Goal: Task Accomplishment & Management: Manage account settings

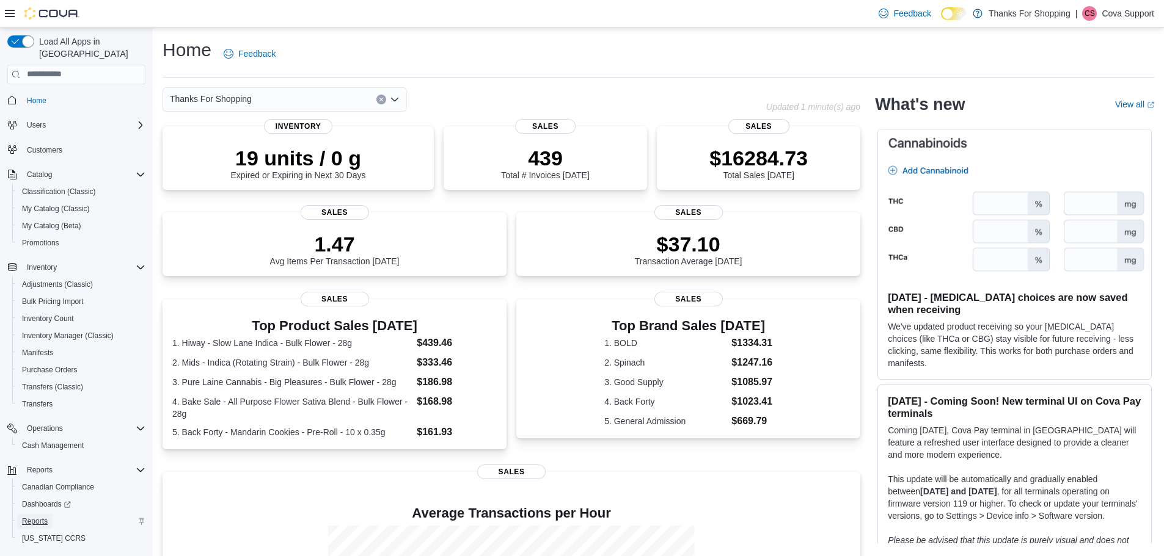
click at [29, 517] on span "Reports" at bounding box center [35, 522] width 26 height 10
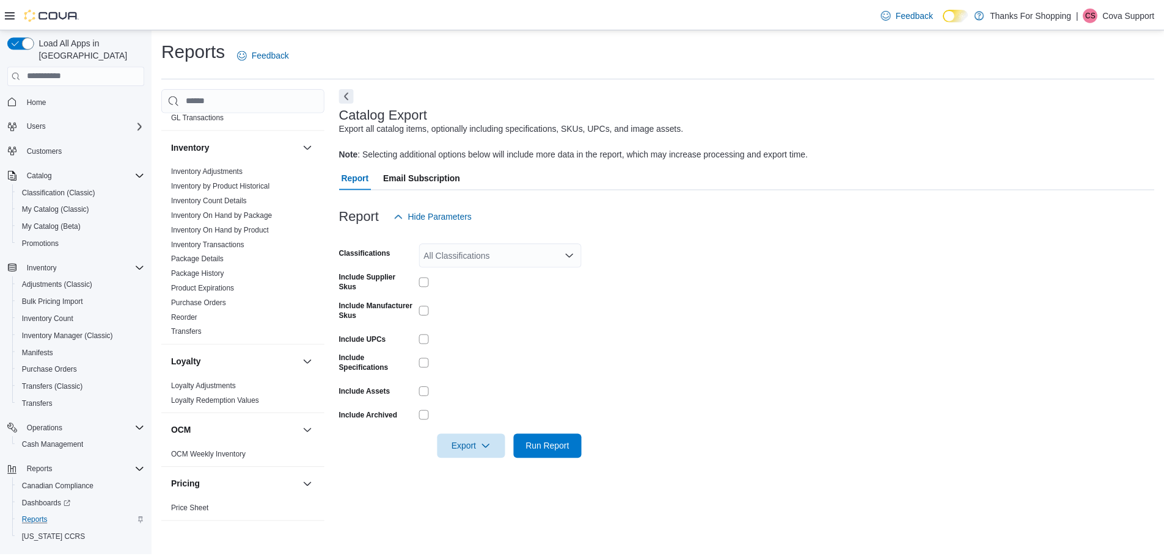
scroll to position [305, 0]
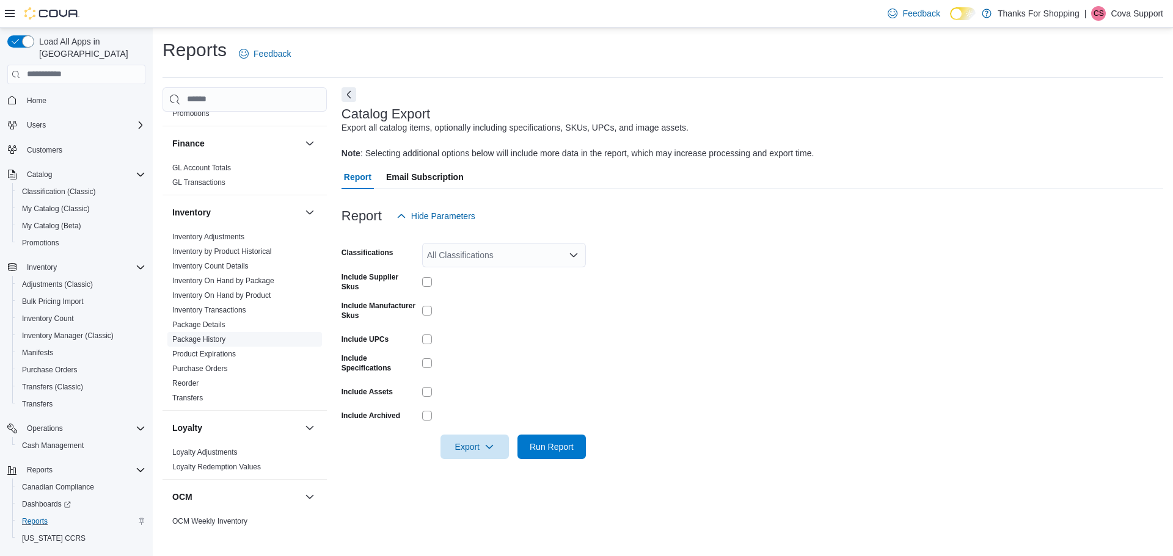
click at [200, 339] on link "Package History" at bounding box center [198, 339] width 53 height 9
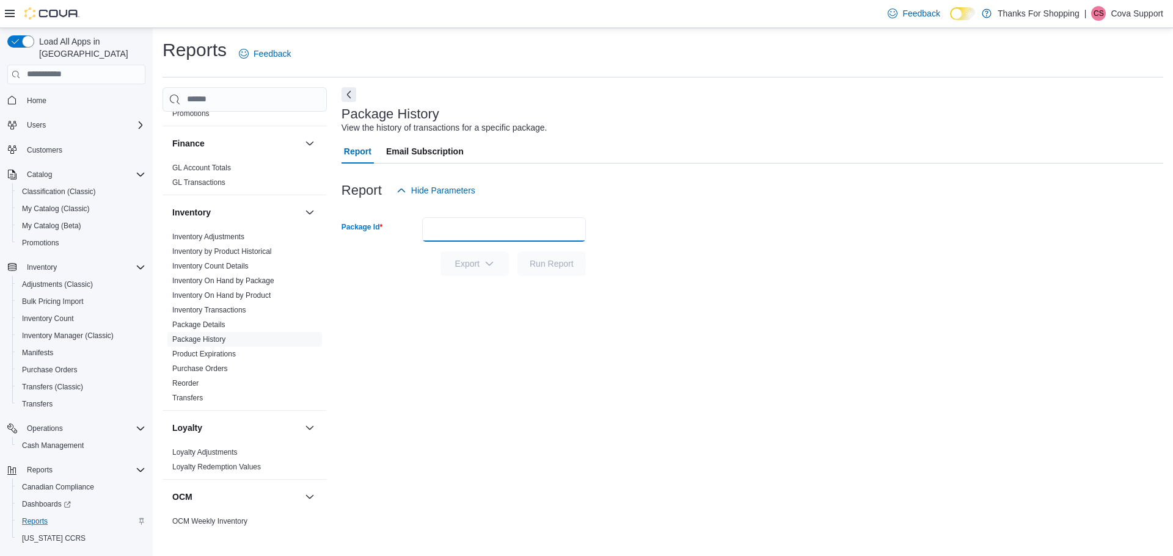
click at [483, 232] on input "Package Id" at bounding box center [504, 229] width 164 height 24
paste input "**********"
type input "**********"
click at [553, 263] on span "Run Report" at bounding box center [552, 263] width 44 height 12
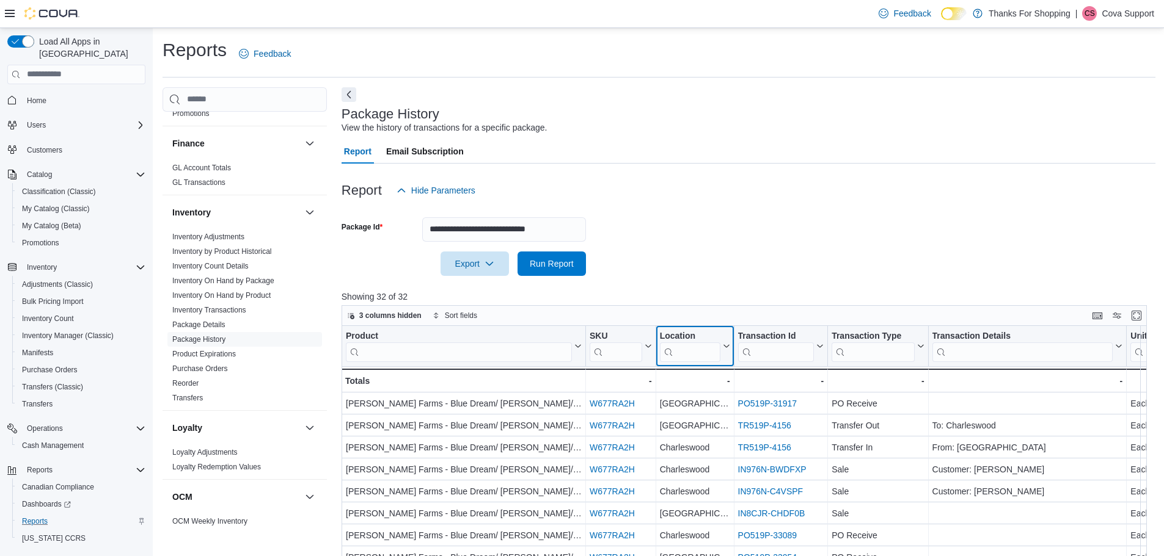
drag, startPoint x: 705, startPoint y: 354, endPoint x: 701, endPoint y: 348, distance: 6.6
click at [705, 354] on input "search" at bounding box center [689, 352] width 60 height 20
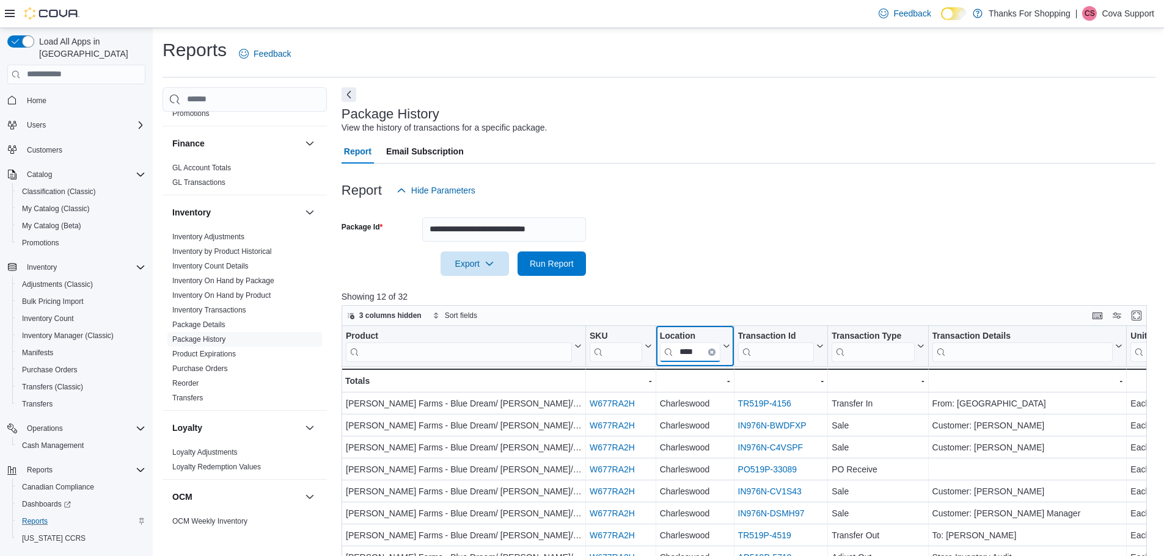
type input "****"
click at [815, 255] on form "**********" at bounding box center [748, 239] width 814 height 73
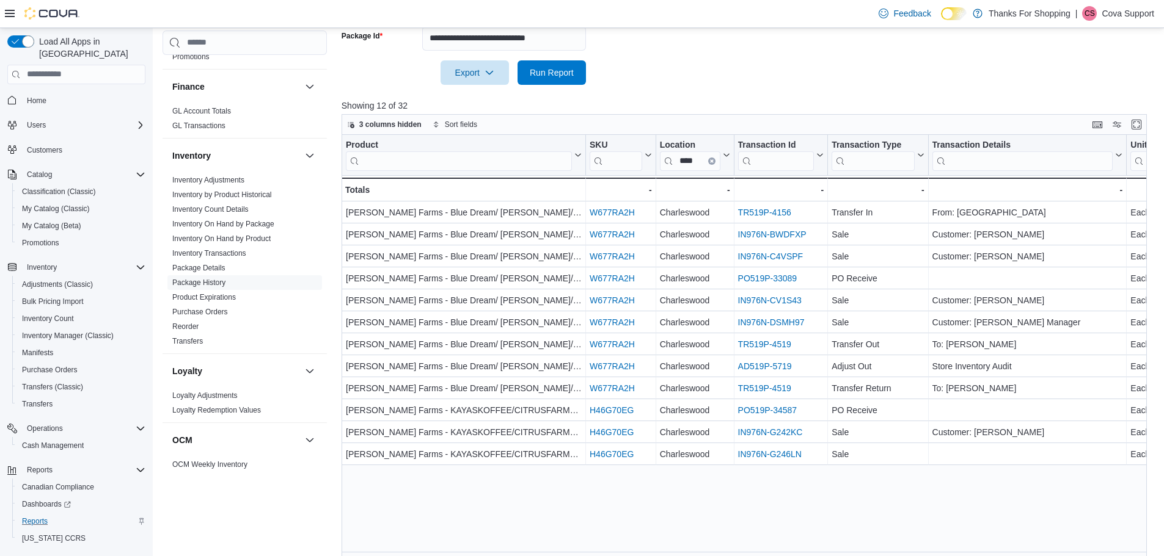
scroll to position [203, 0]
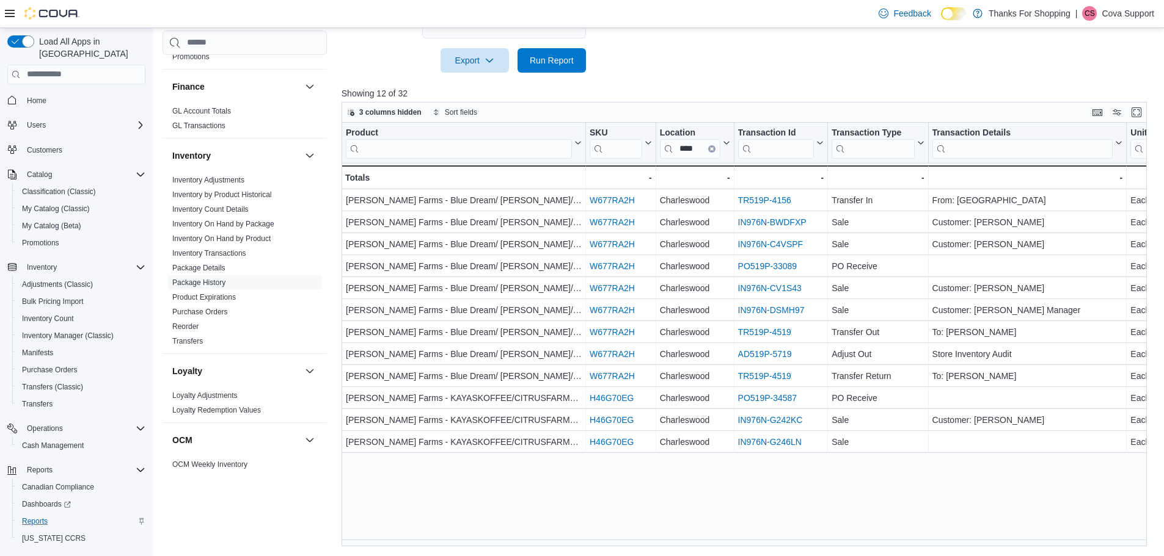
click at [795, 546] on div "Reports Feedback Cash Management Cash Management Cash Out Details Compliance OC…" at bounding box center [659, 191] width 1012 height 732
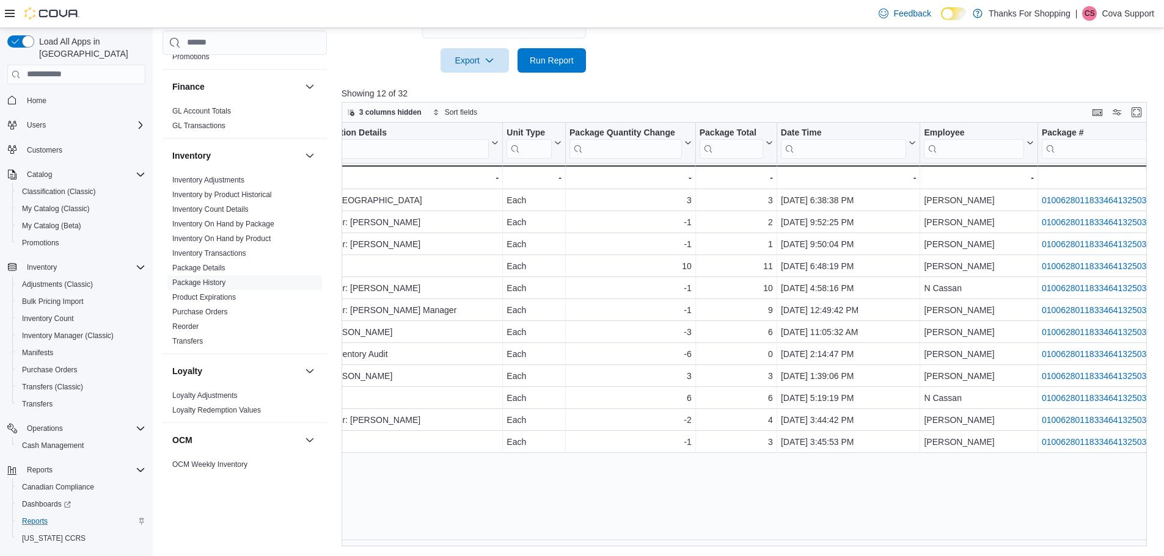
scroll to position [0, 774]
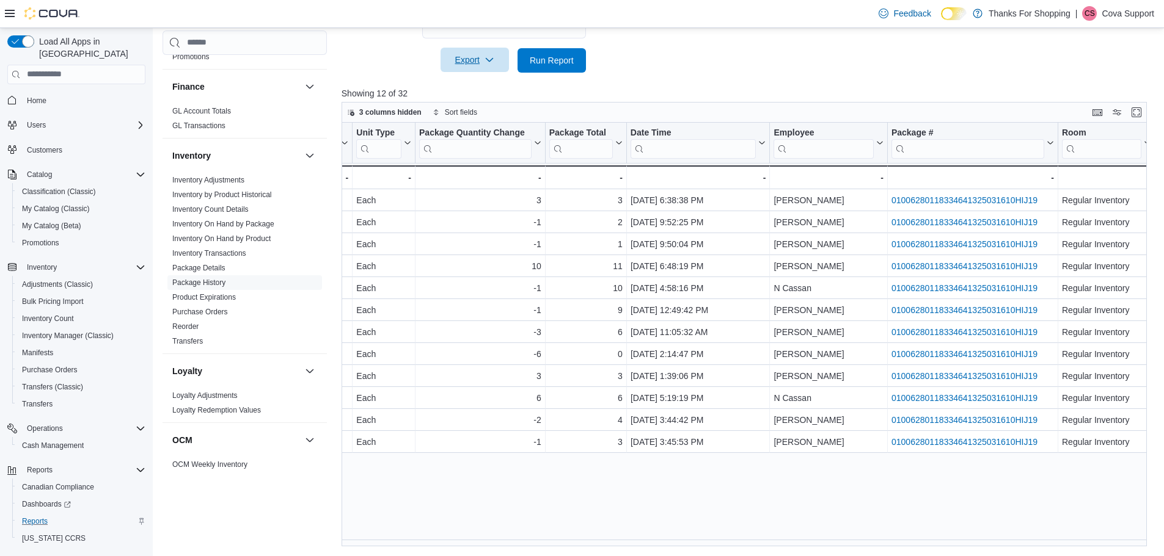
click at [473, 63] on span "Export" at bounding box center [475, 60] width 54 height 24
click at [473, 80] on span "Export to Excel" at bounding box center [476, 85] width 55 height 10
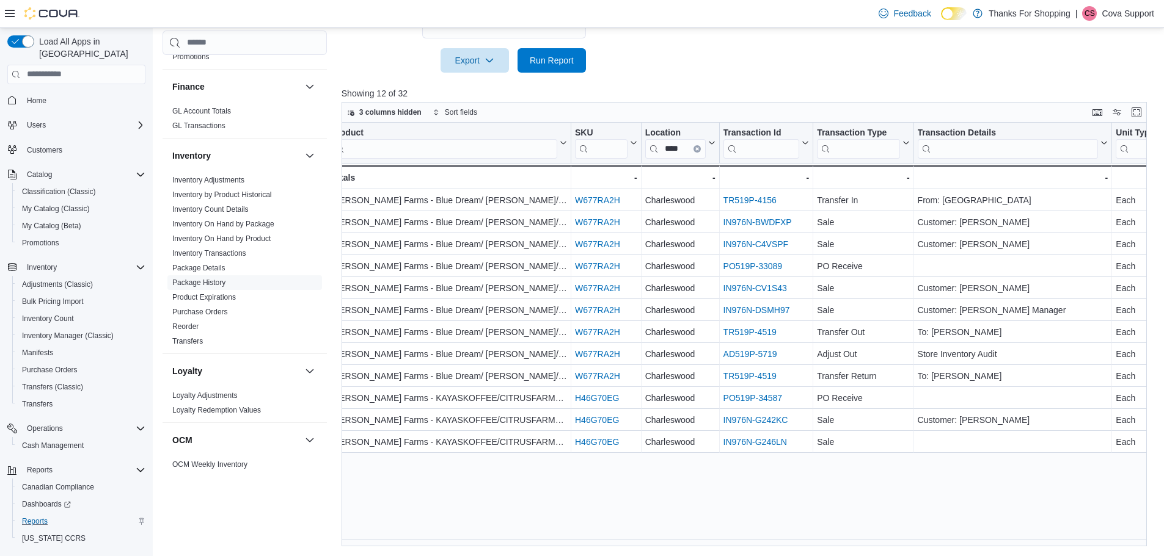
scroll to position [0, 0]
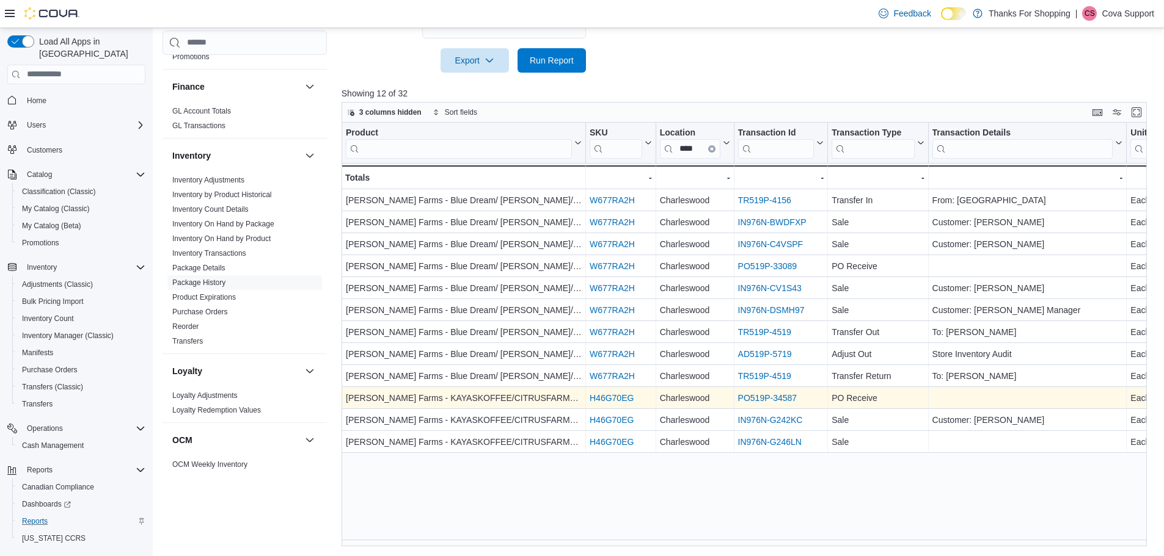
click at [763, 396] on link "PO519P-34587" at bounding box center [766, 398] width 59 height 10
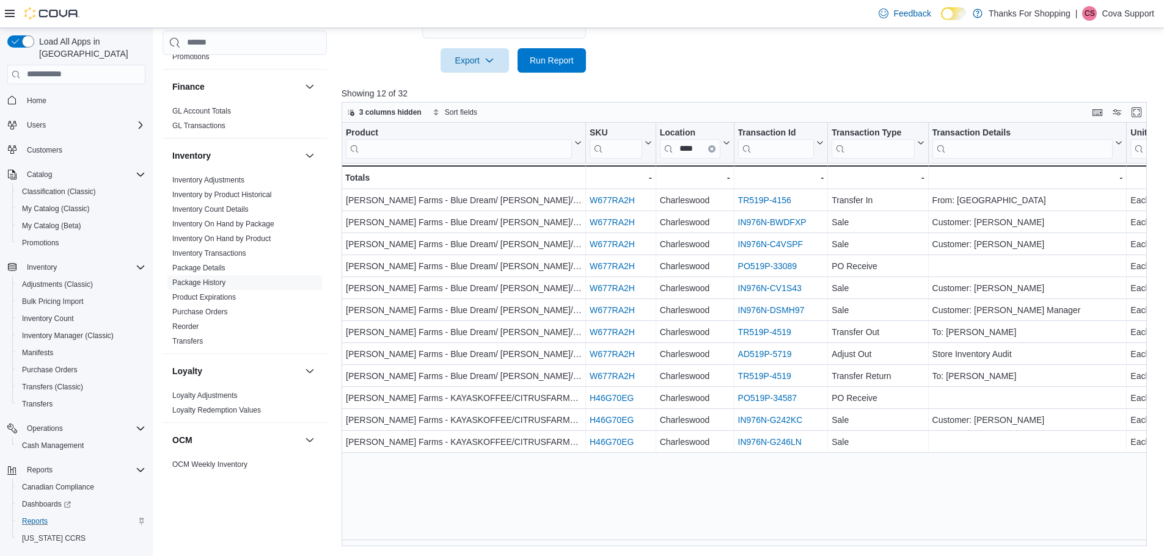
drag, startPoint x: 1131, startPoint y: 13, endPoint x: 1132, endPoint y: 24, distance: 11.0
click at [1131, 14] on p "Cova Support" at bounding box center [1127, 13] width 53 height 15
click at [1088, 115] on span "Sign Out" at bounding box center [1074, 119] width 33 height 12
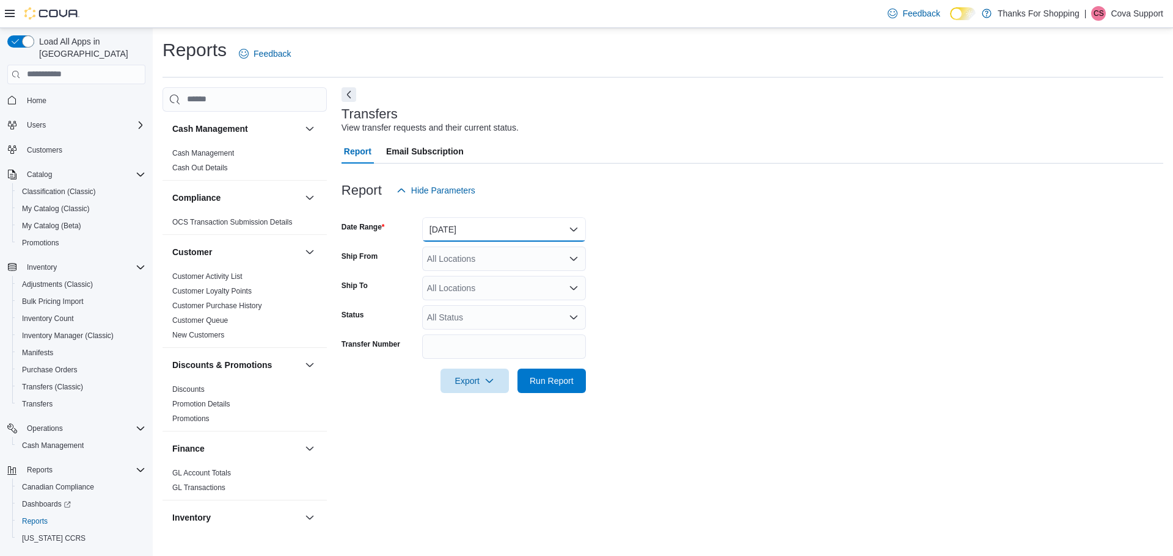
click at [490, 233] on button "Yesterday" at bounding box center [504, 229] width 164 height 24
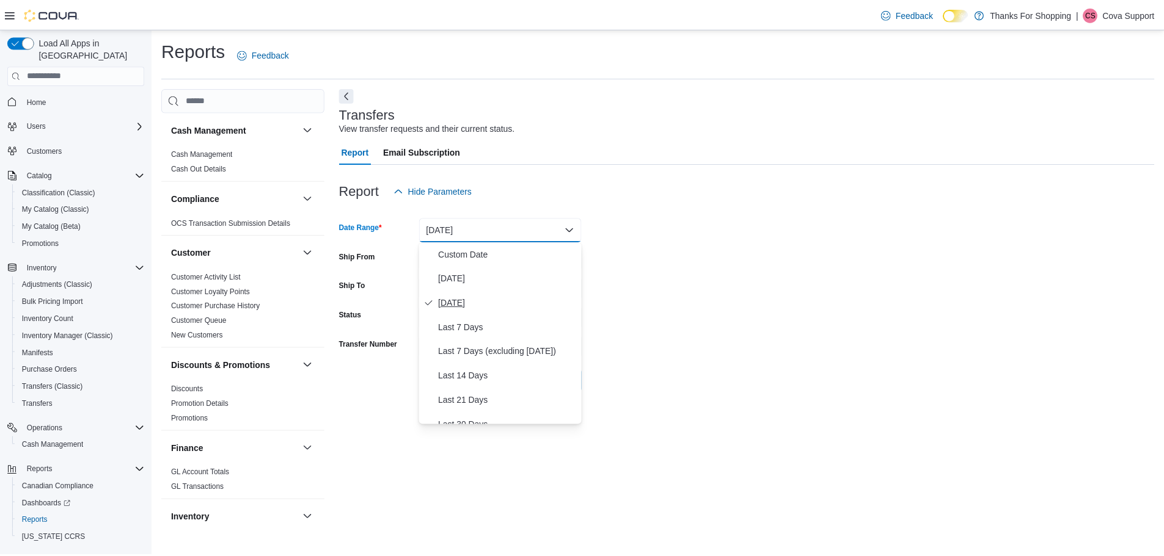
scroll to position [183, 0]
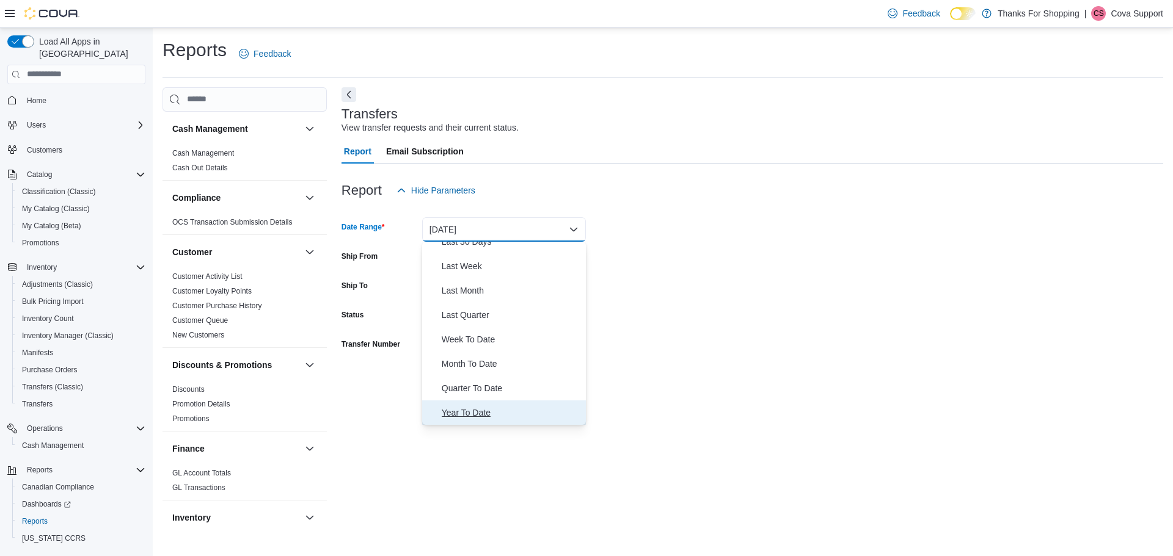
click at [491, 409] on span "Year To Date" at bounding box center [511, 413] width 139 height 15
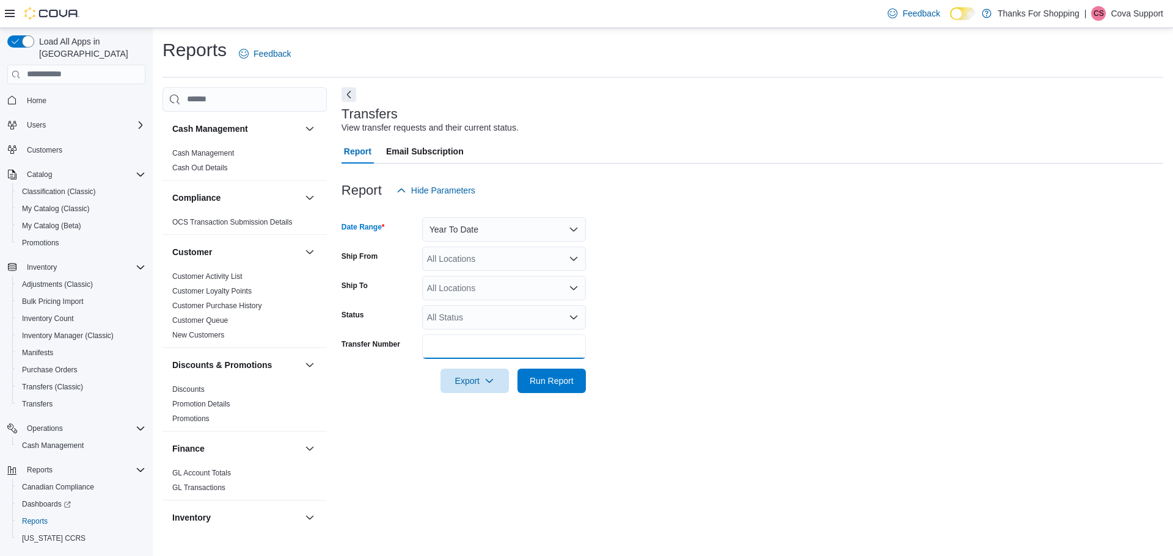
click at [473, 346] on input "Transfer Number" at bounding box center [504, 347] width 164 height 24
paste input "**********"
type input "**********"
click at [559, 388] on span "Run Report" at bounding box center [552, 380] width 54 height 24
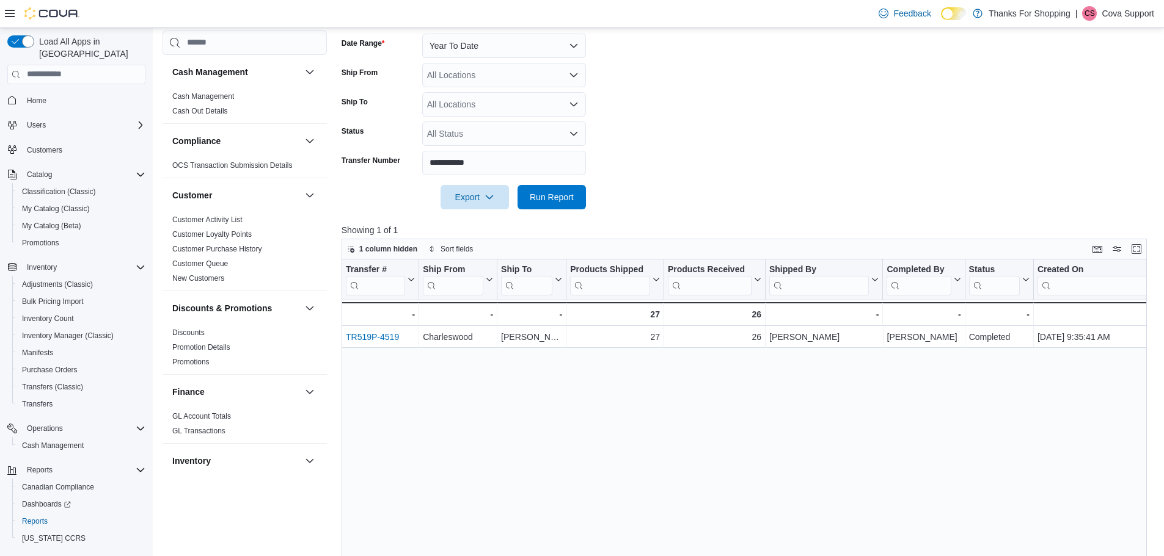
scroll to position [183, 0]
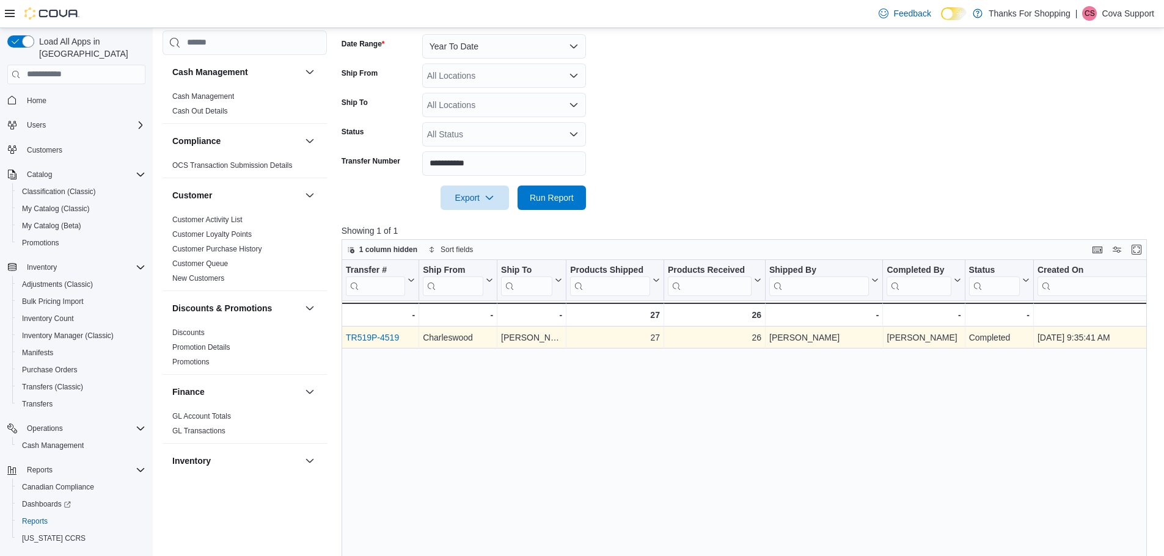
click at [363, 341] on link "TR519P-4519" at bounding box center [372, 338] width 53 height 10
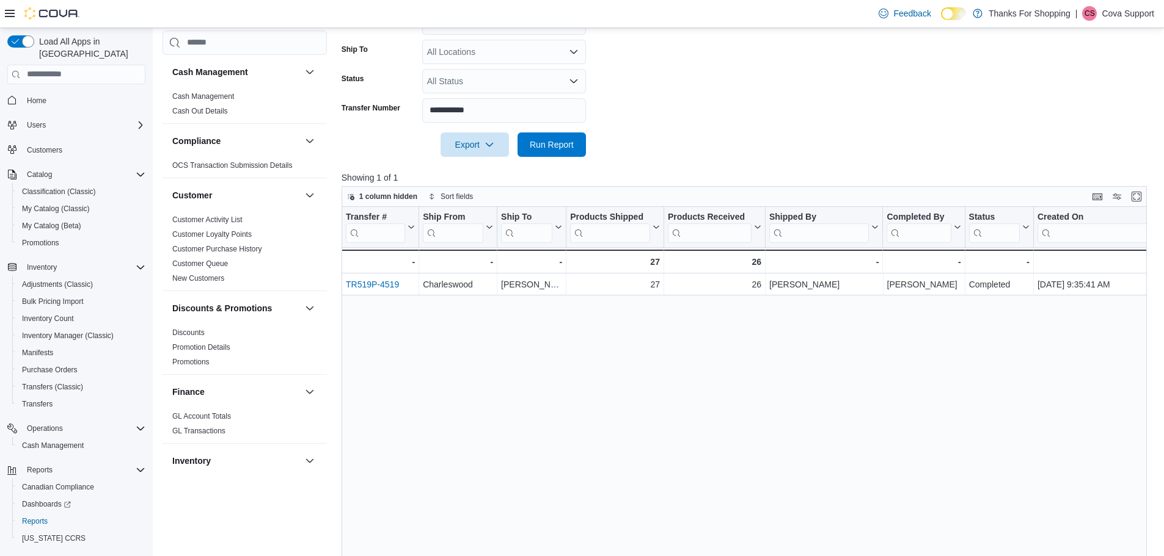
scroll to position [244, 0]
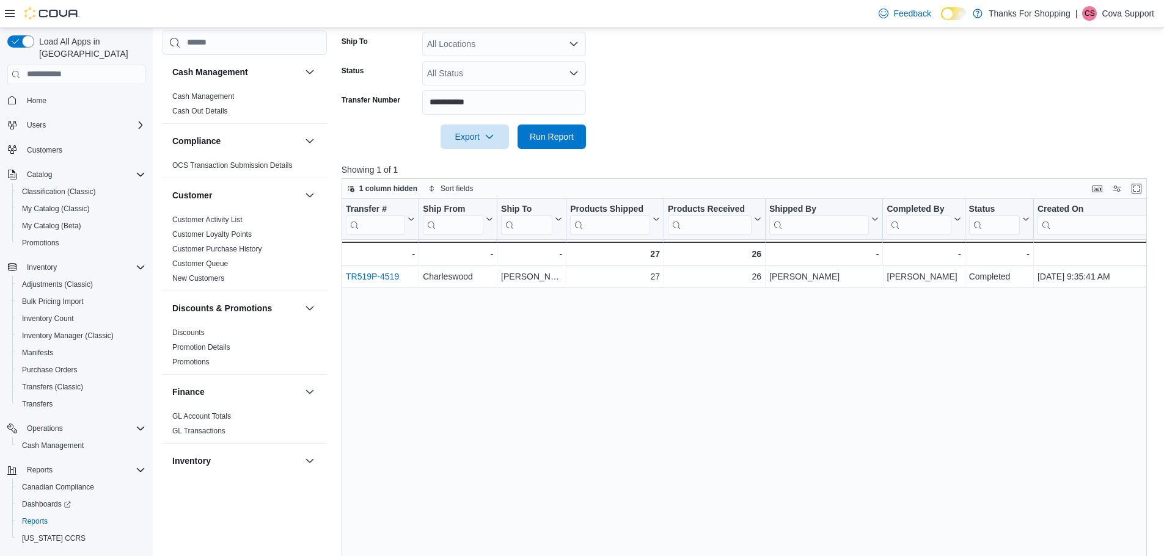
click at [1135, 10] on p "Cova Support" at bounding box center [1127, 13] width 53 height 15
click at [1068, 115] on span "Sign Out" at bounding box center [1074, 119] width 33 height 12
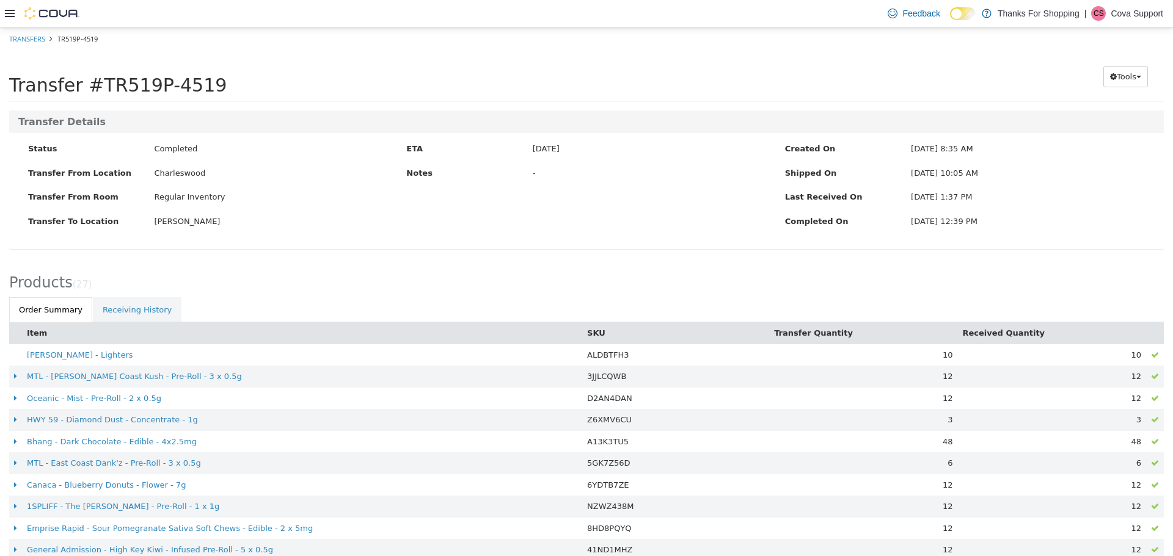
drag, startPoint x: 886, startPoint y: 198, endPoint x: 1049, endPoint y: 200, distance: 163.1
click at [1049, 200] on div "Last Received On Jun 13, 2025, 1:37 PM" at bounding box center [965, 198] width 378 height 15
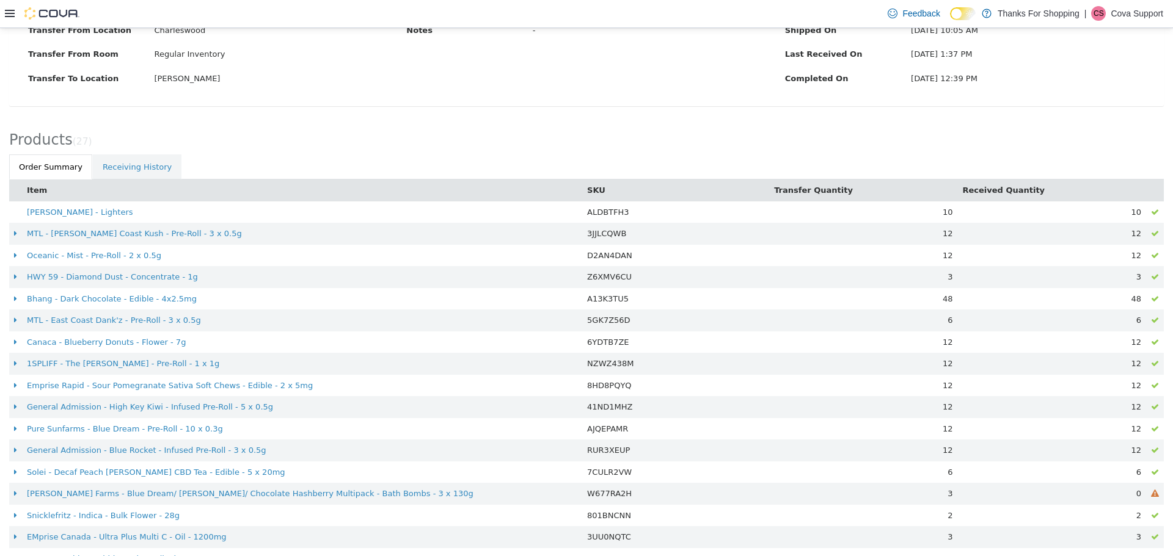
scroll to position [387, 0]
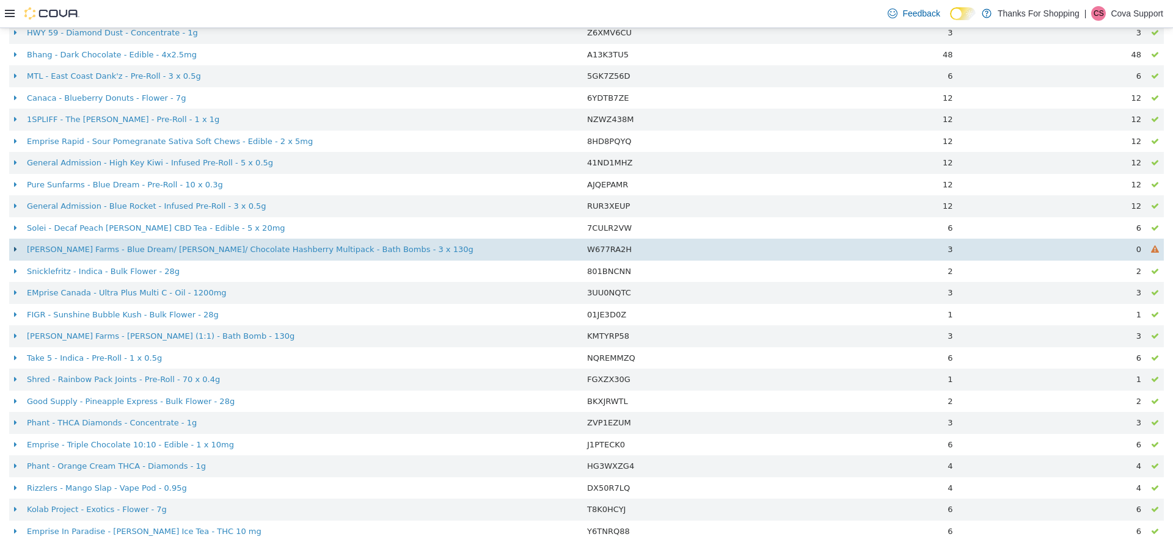
click at [15, 249] on icon at bounding box center [15, 249] width 3 height 8
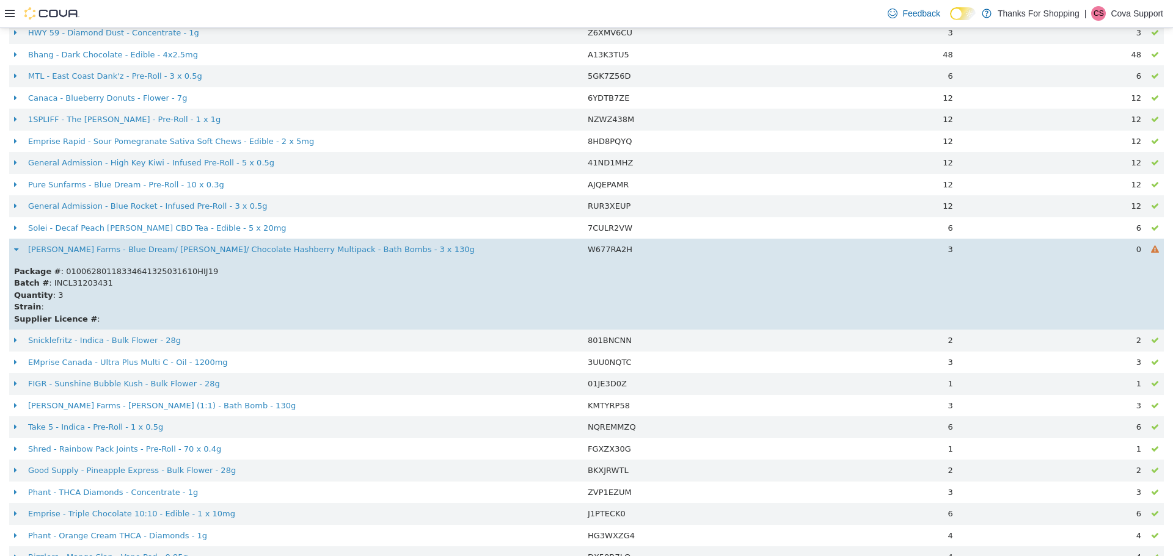
drag, startPoint x: 181, startPoint y: 272, endPoint x: 192, endPoint y: 269, distance: 12.0
click at [192, 269] on div "Package # : 01006280118334641325031610HIJ19" at bounding box center [586, 271] width 1145 height 12
click at [214, 288] on div "Batch # : INCL31203431" at bounding box center [586, 283] width 1145 height 12
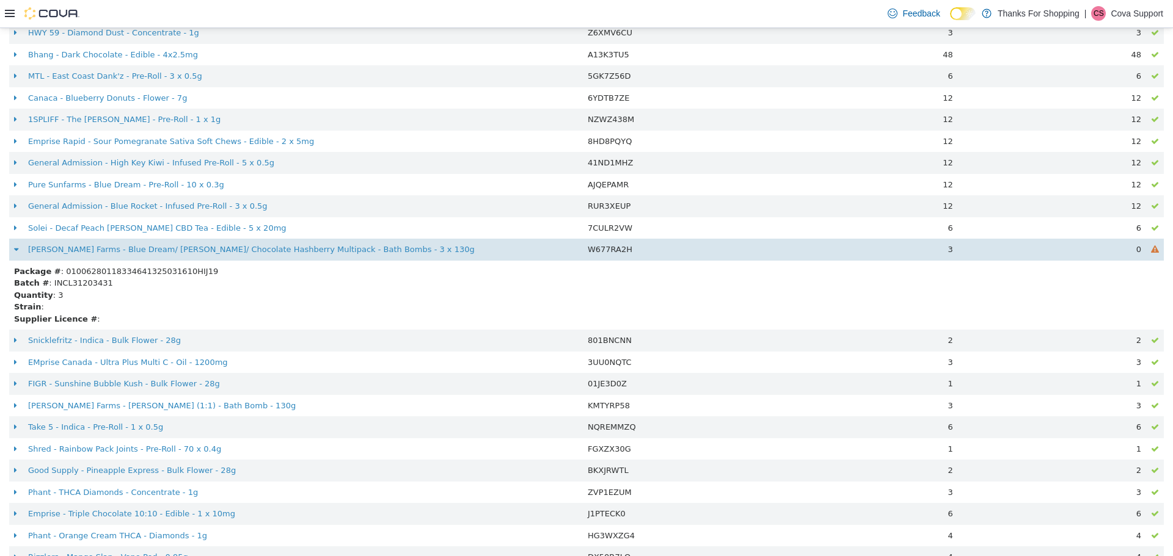
click at [606, 251] on span "W677RA2H" at bounding box center [610, 248] width 45 height 9
copy span "W677RA2H"
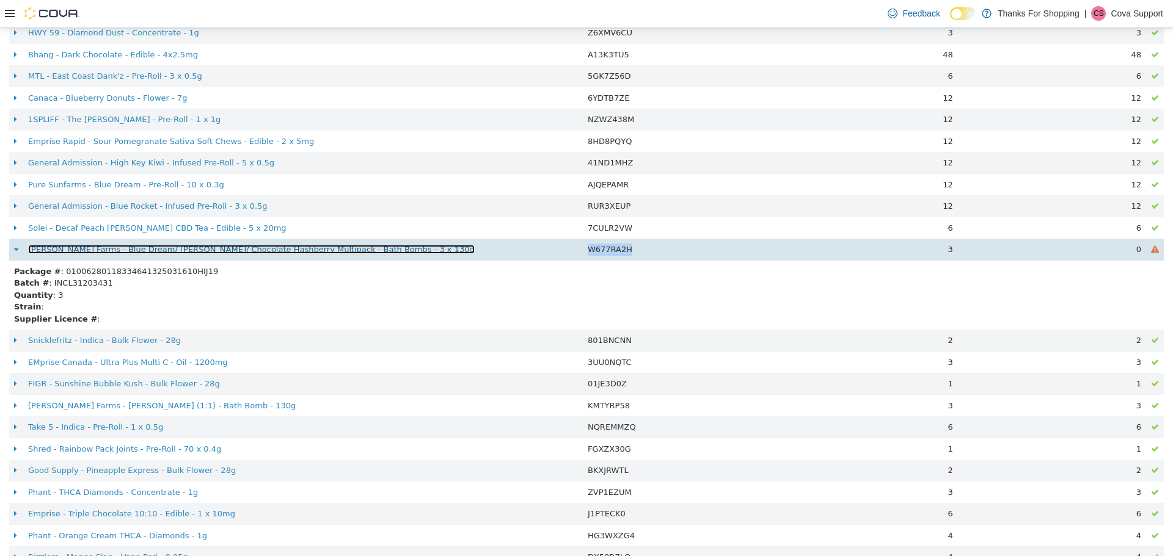
click at [358, 249] on link "Stewart Farms - Blue Dream/ Bubba Kush/ Chocolate Hashberry Multipack - Bath Bo…" at bounding box center [251, 248] width 446 height 9
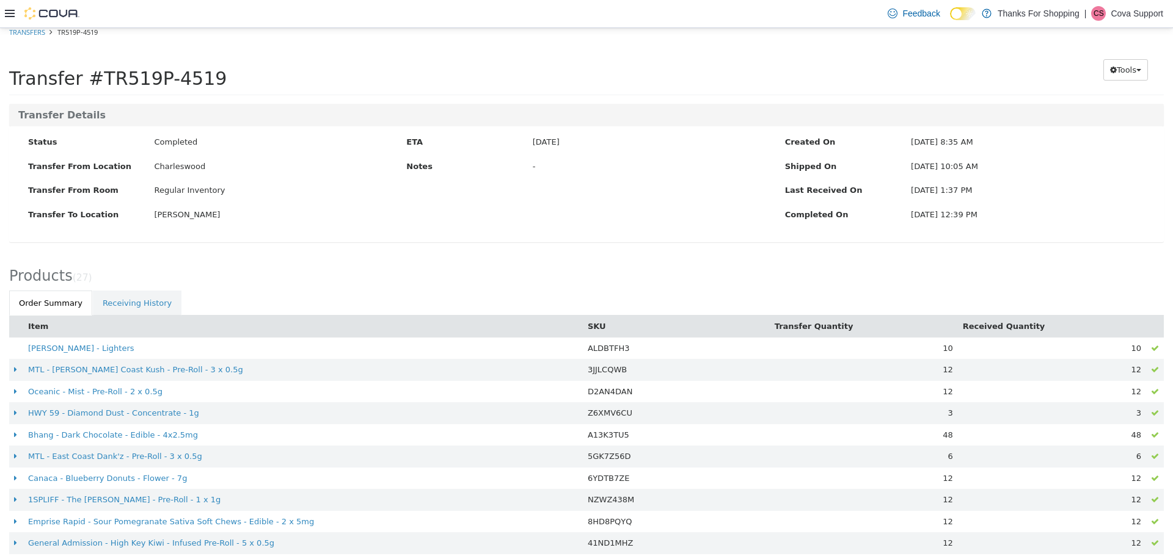
scroll to position [0, 0]
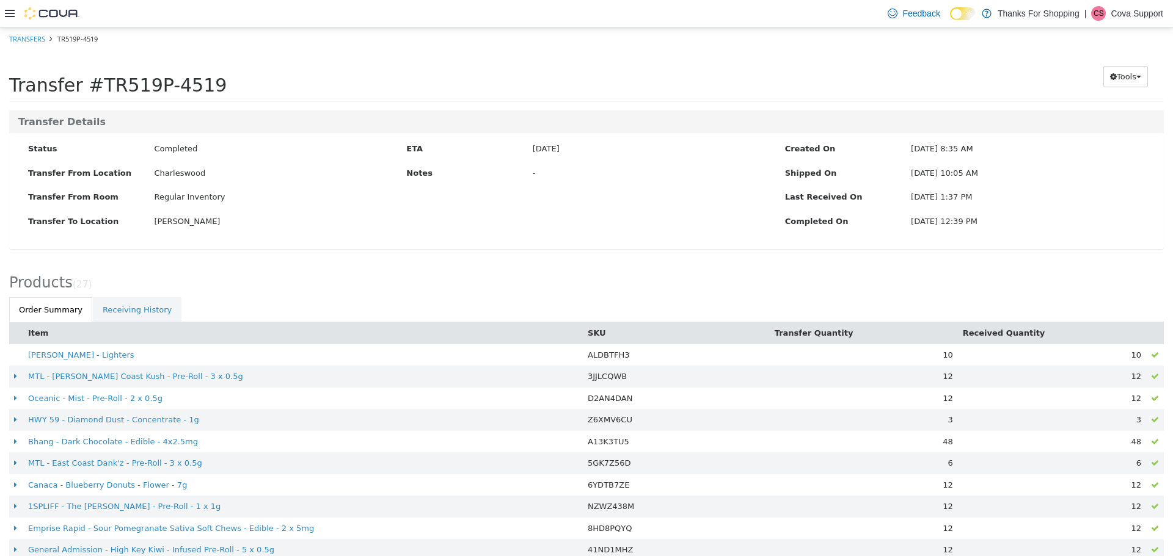
click at [1146, 13] on p "Cova Support" at bounding box center [1136, 13] width 53 height 15
click at [1088, 118] on span "Sign Out" at bounding box center [1084, 119] width 33 height 12
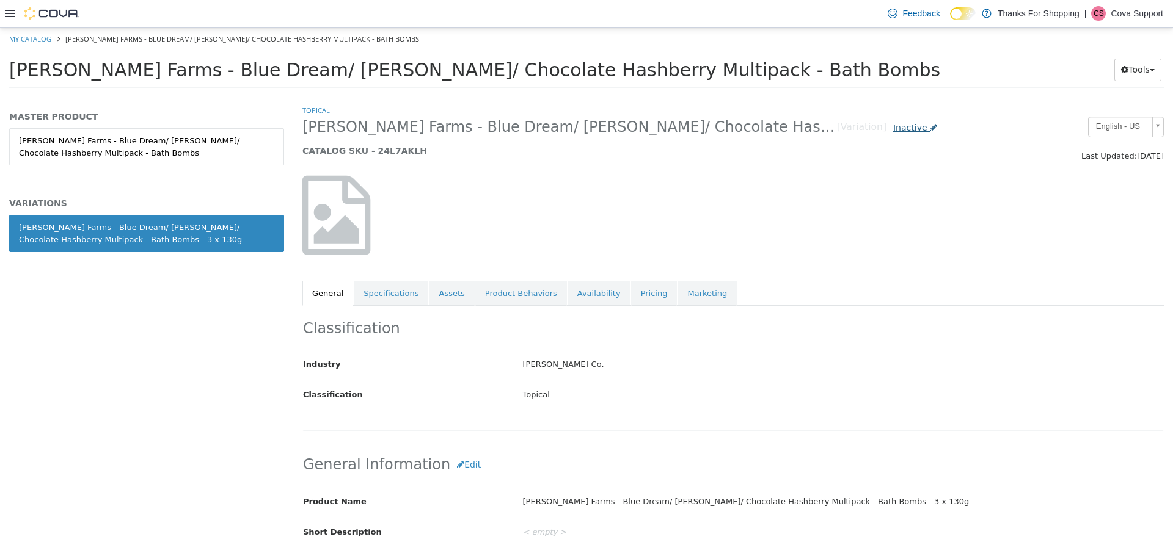
click at [908, 125] on span "Inactive" at bounding box center [910, 127] width 34 height 10
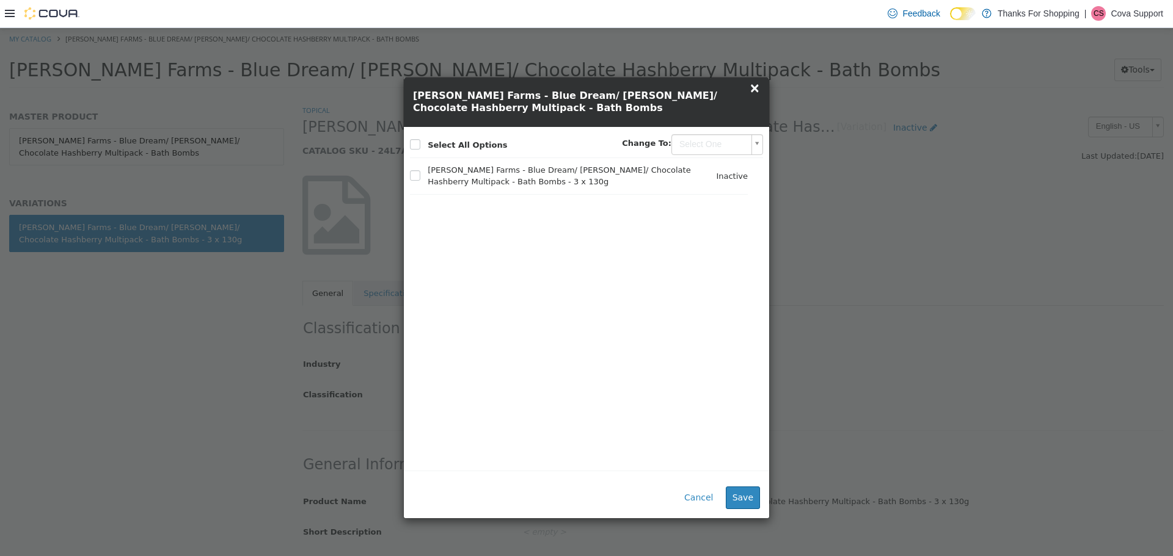
click at [754, 90] on span "×" at bounding box center [754, 87] width 11 height 15
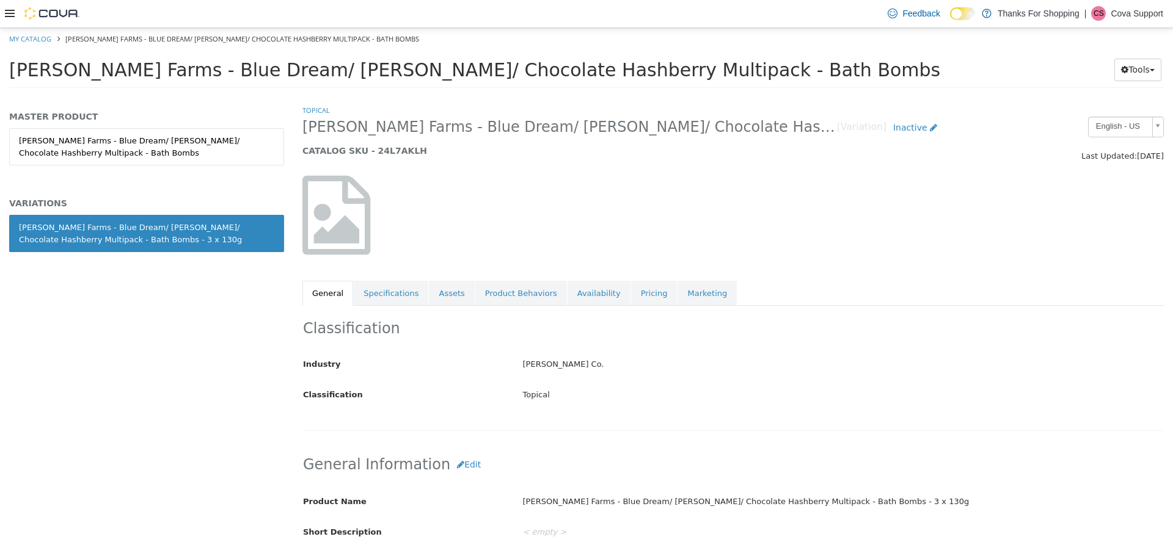
click at [1127, 15] on p "Cova Support" at bounding box center [1136, 13] width 53 height 15
click at [1095, 114] on span "Sign Out" at bounding box center [1084, 119] width 33 height 12
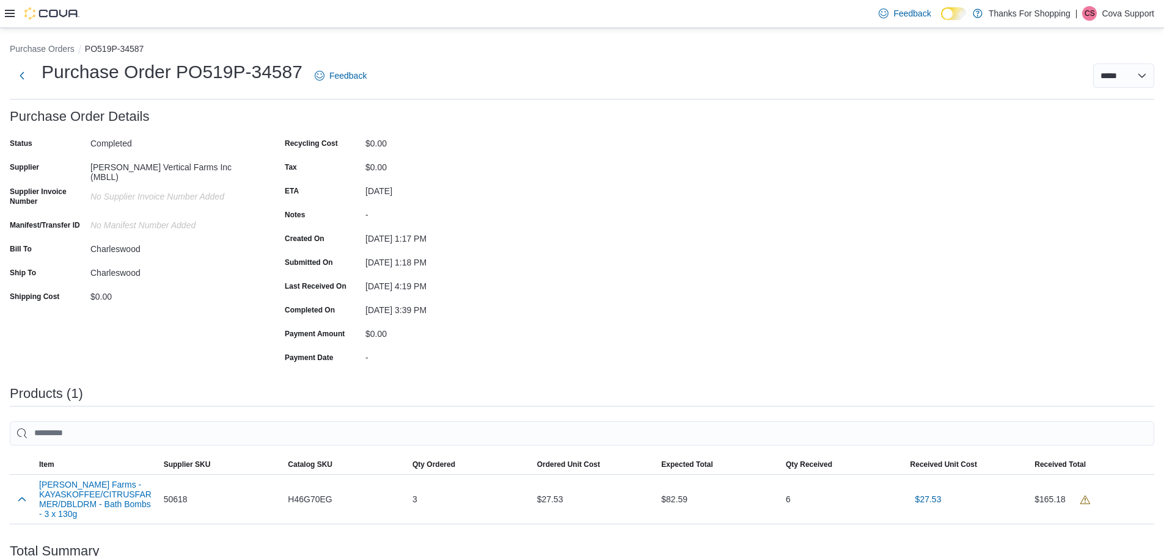
drag, startPoint x: 362, startPoint y: 264, endPoint x: 459, endPoint y: 266, distance: 97.1
click at [459, 266] on div "Submitted On June 13, 2025 1:18 PM" at bounding box center [407, 262] width 244 height 19
drag, startPoint x: 365, startPoint y: 283, endPoint x: 445, endPoint y: 284, distance: 79.4
click at [445, 284] on div "June 18, 2025 4:19 PM" at bounding box center [447, 284] width 164 height 15
drag, startPoint x: 363, startPoint y: 297, endPoint x: 562, endPoint y: 329, distance: 201.7
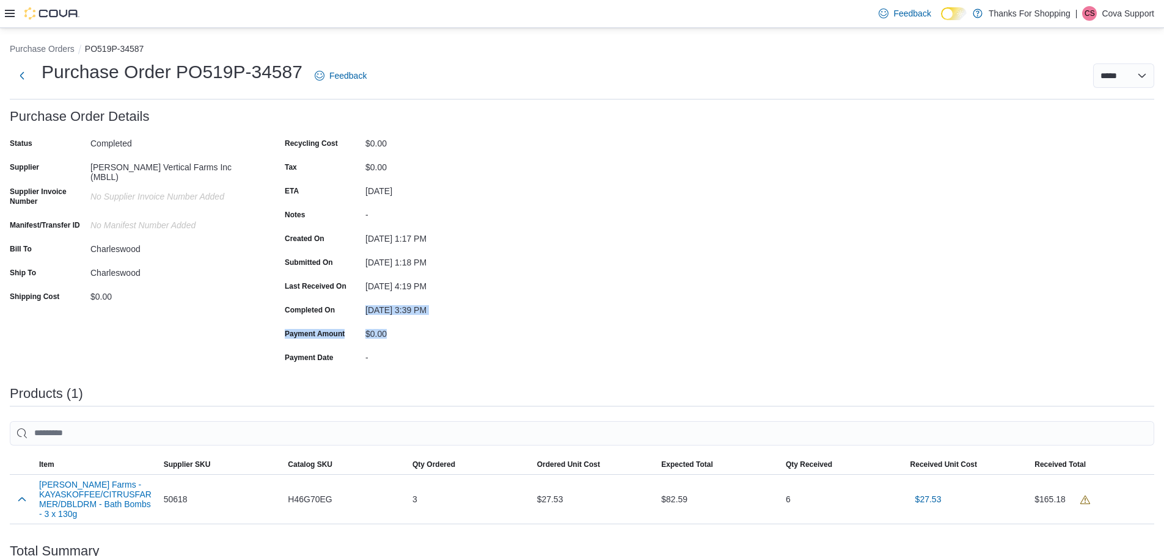
click at [561, 329] on div "Purchase Order: PO519P-34587 Feedback Purchase Order Details Status Completed S…" at bounding box center [582, 399] width 1144 height 580
click at [588, 305] on div "Purchase Order: PO519P-34587 Feedback Purchase Order Details Status Completed S…" at bounding box center [582, 399] width 1144 height 580
click at [614, 205] on div "Purchase Order: PO519P-34587 Feedback Purchase Order Details Status Completed S…" at bounding box center [582, 399] width 1144 height 580
drag, startPoint x: 279, startPoint y: 213, endPoint x: 509, endPoint y: 216, distance: 230.9
click at [509, 216] on div "Status Completed Supplier Stewart's Vertical Farms Inc (MBLL) Supplier Invoice …" at bounding box center [269, 250] width 519 height 233
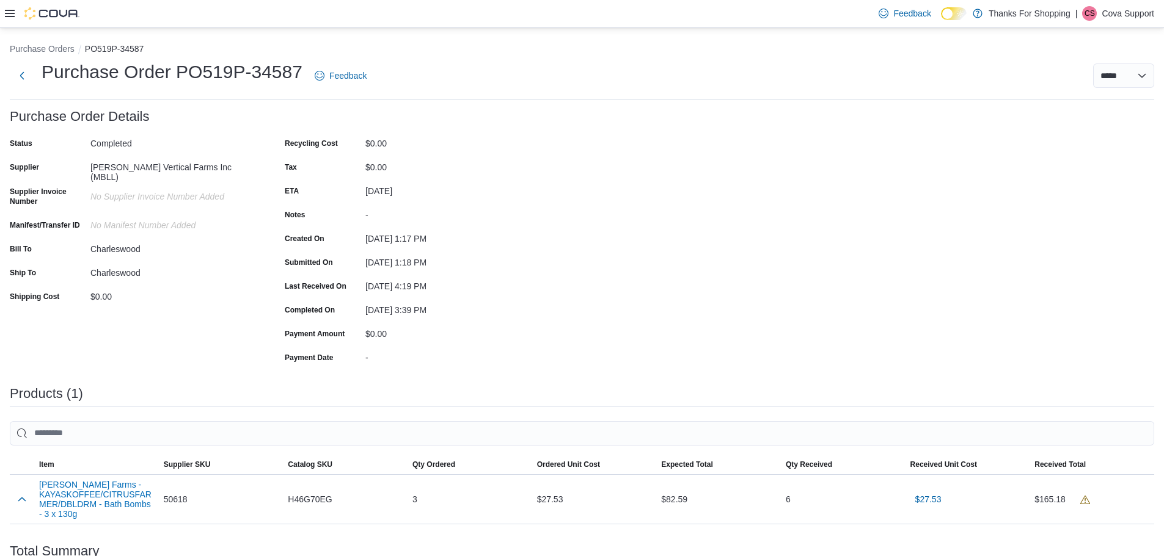
drag, startPoint x: 272, startPoint y: 226, endPoint x: 279, endPoint y: 209, distance: 18.4
click at [272, 226] on div "Status Completed Supplier Stewart's Vertical Farms Inc (MBLL) Supplier Invoice …" at bounding box center [269, 250] width 519 height 233
click at [278, 214] on div "Status Completed Supplier Stewart's Vertical Farms Inc (MBLL) Supplier Invoice …" at bounding box center [269, 250] width 519 height 233
drag, startPoint x: 282, startPoint y: 214, endPoint x: 413, endPoint y: 219, distance: 131.4
click at [413, 219] on div "Status Completed Supplier Stewart's Vertical Farms Inc (MBLL) Supplier Invoice …" at bounding box center [269, 250] width 519 height 233
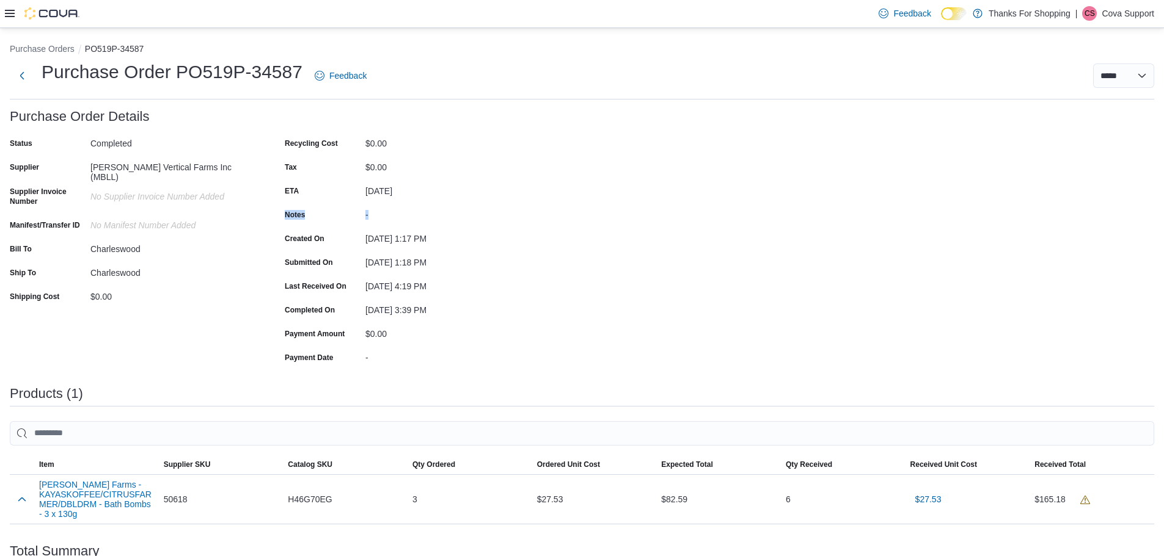
click at [417, 219] on div "-" at bounding box center [447, 212] width 164 height 15
click at [13, 13] on icon at bounding box center [10, 13] width 10 height 7
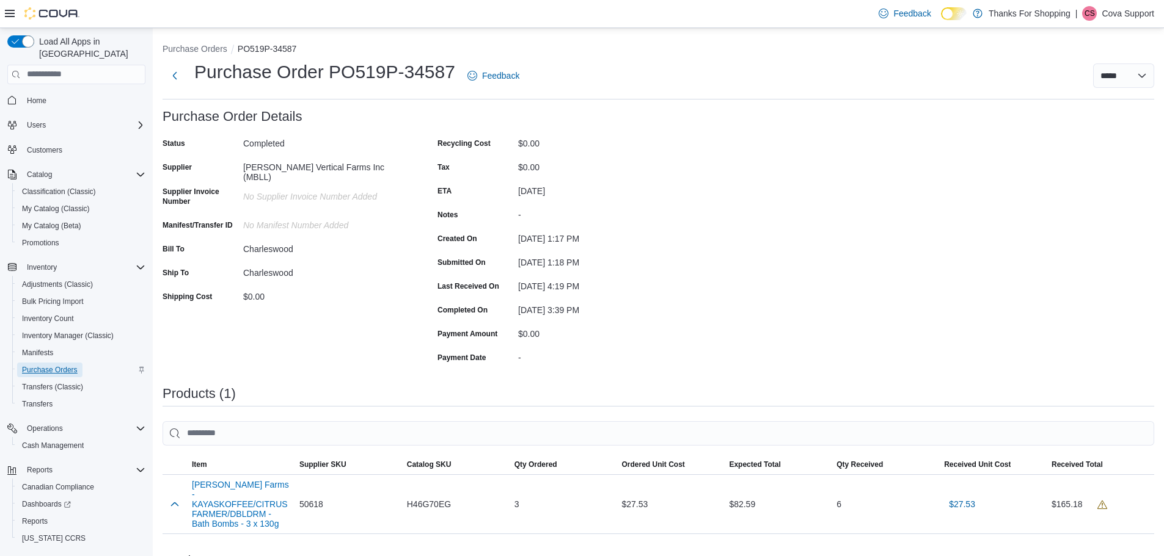
click at [67, 365] on span "Purchase Orders" at bounding box center [50, 370] width 56 height 10
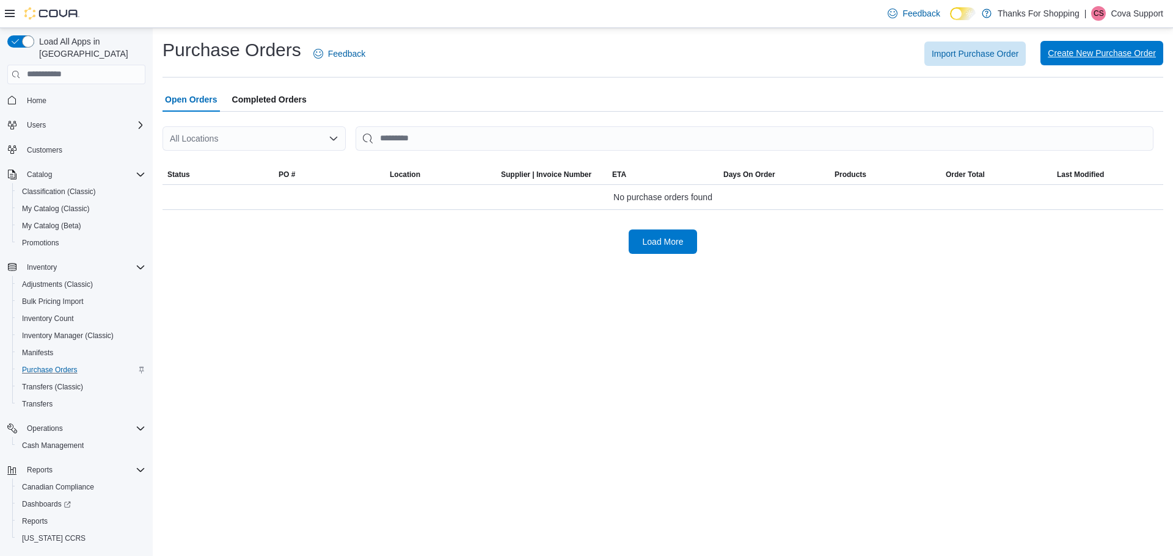
click at [1080, 57] on span "Create New Purchase Order" at bounding box center [1101, 53] width 108 height 12
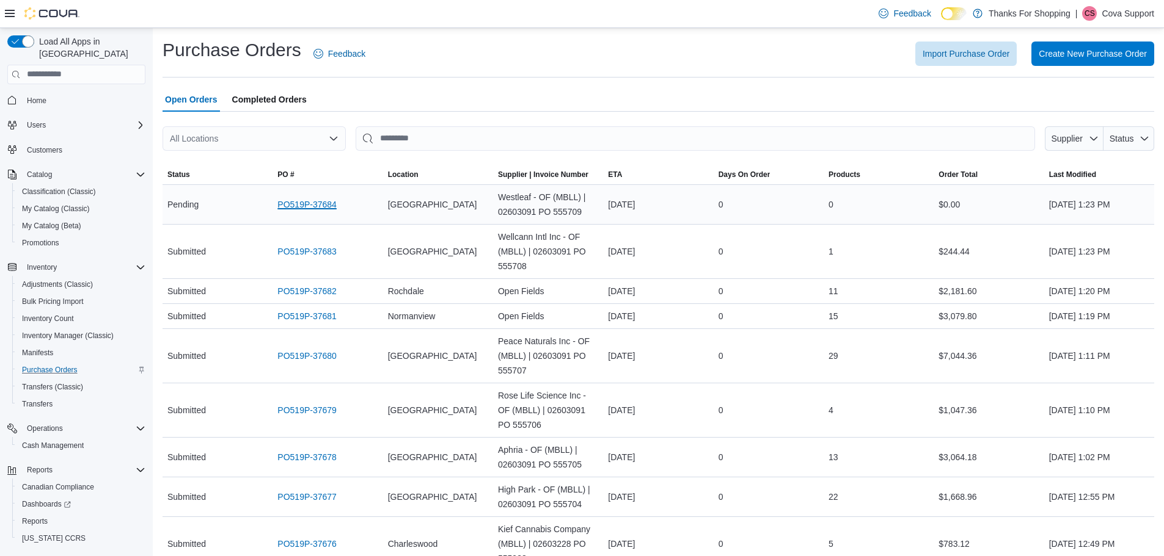
click at [322, 201] on link "PO519P-37684" at bounding box center [306, 204] width 59 height 15
click at [313, 290] on link "PO519P-37682" at bounding box center [306, 291] width 59 height 15
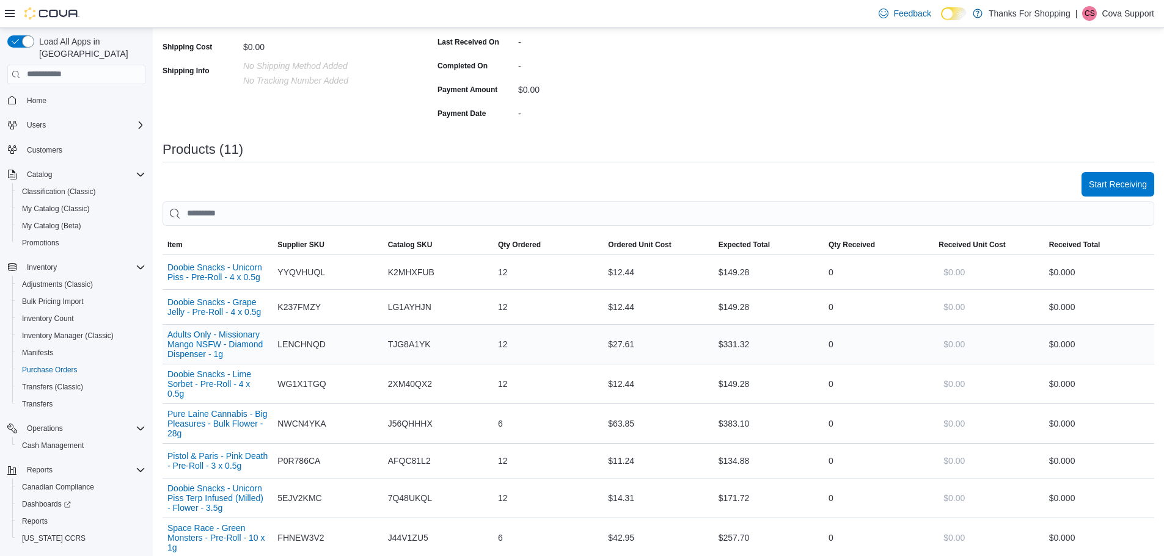
scroll to position [366, 0]
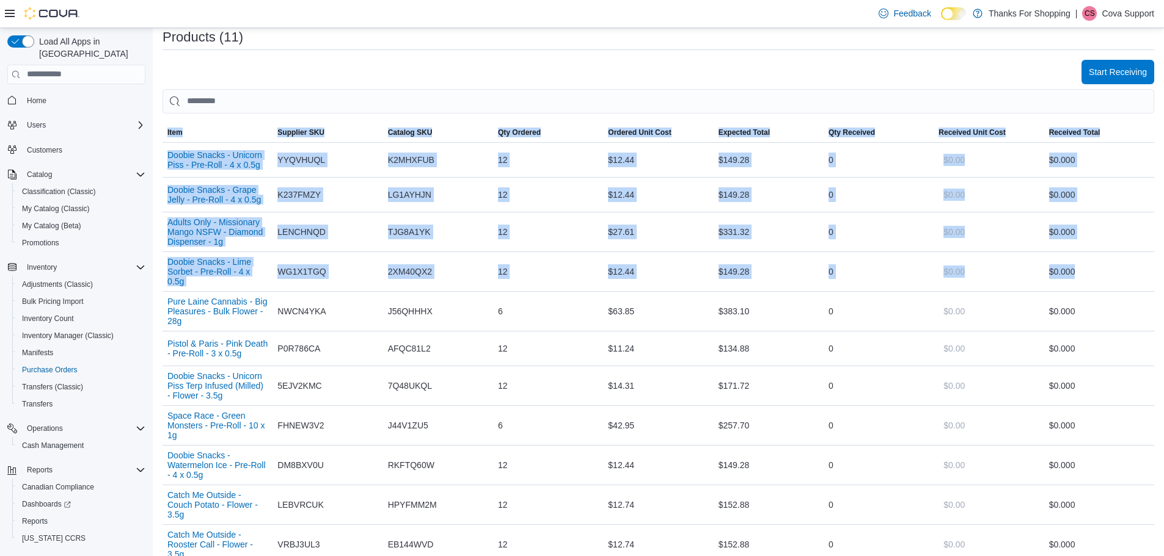
drag, startPoint x: 1127, startPoint y: 254, endPoint x: 1065, endPoint y: 82, distance: 182.4
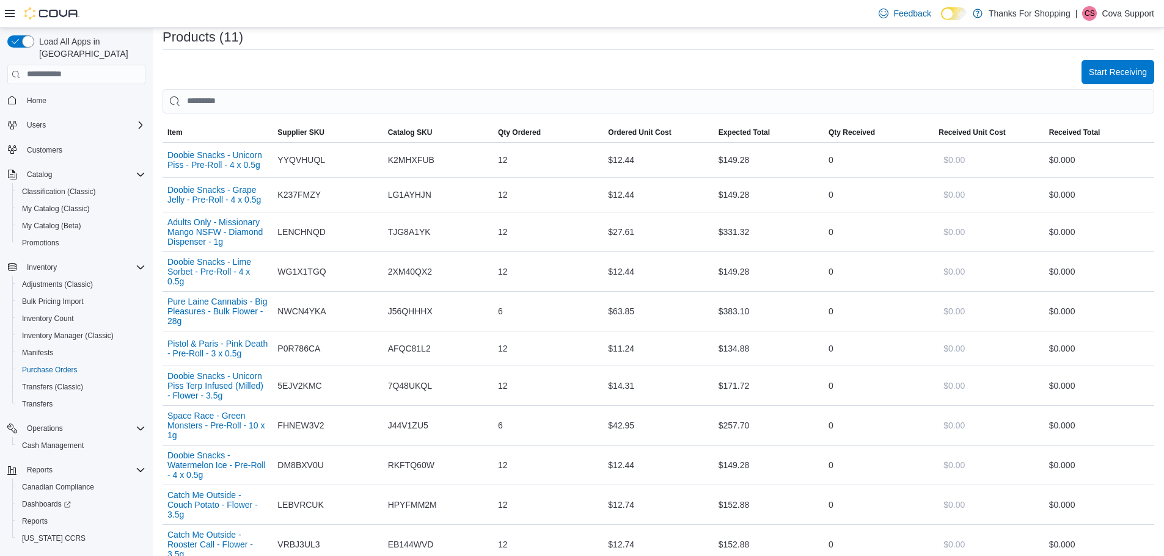
click at [985, 50] on div "Products (11)" at bounding box center [657, 42] width 991 height 25
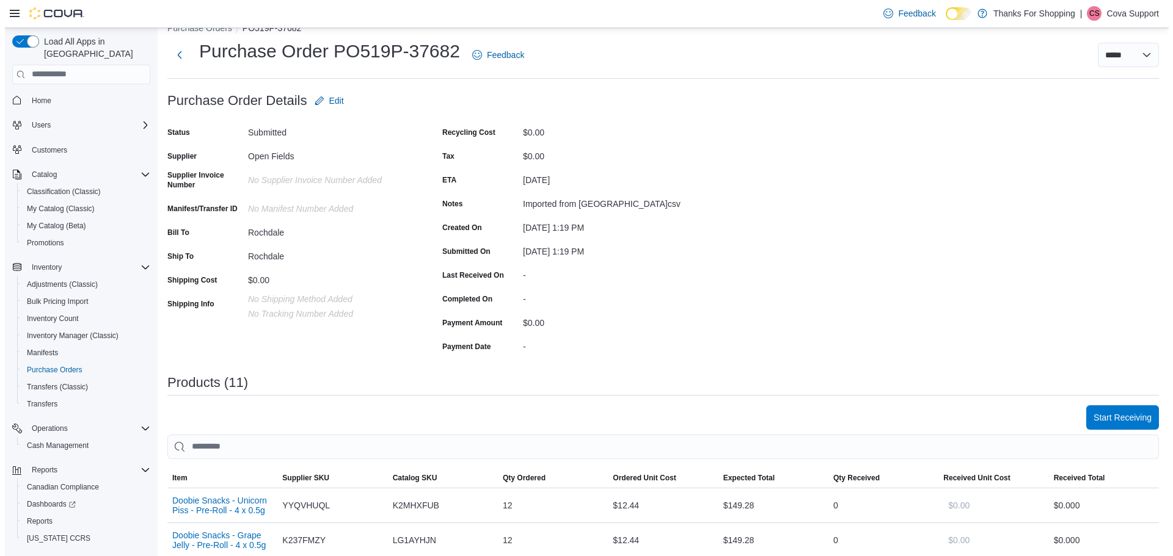
scroll to position [0, 0]
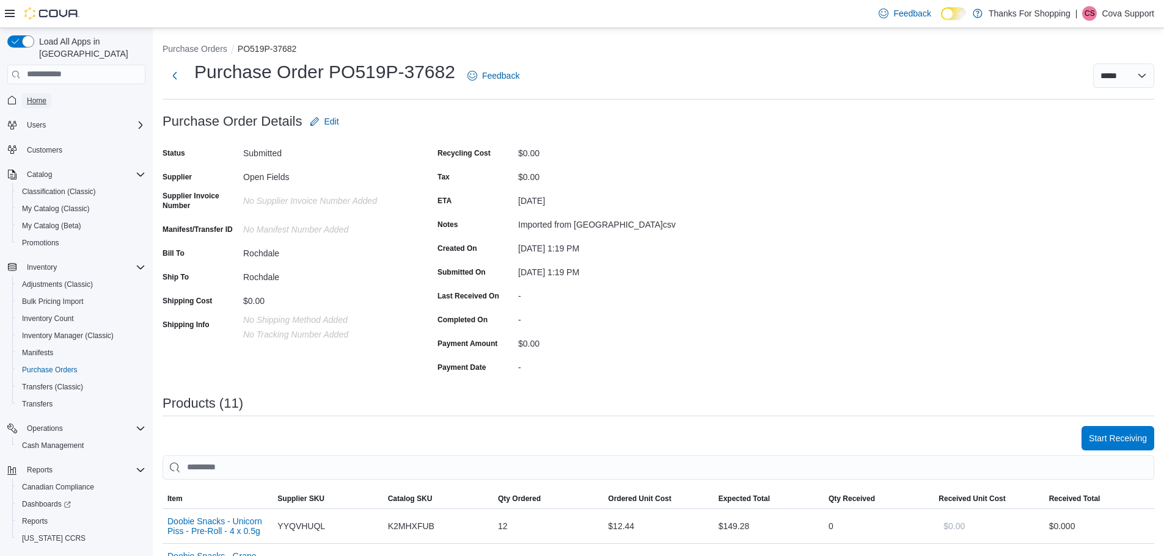
click at [31, 96] on span "Home" at bounding box center [37, 101] width 20 height 10
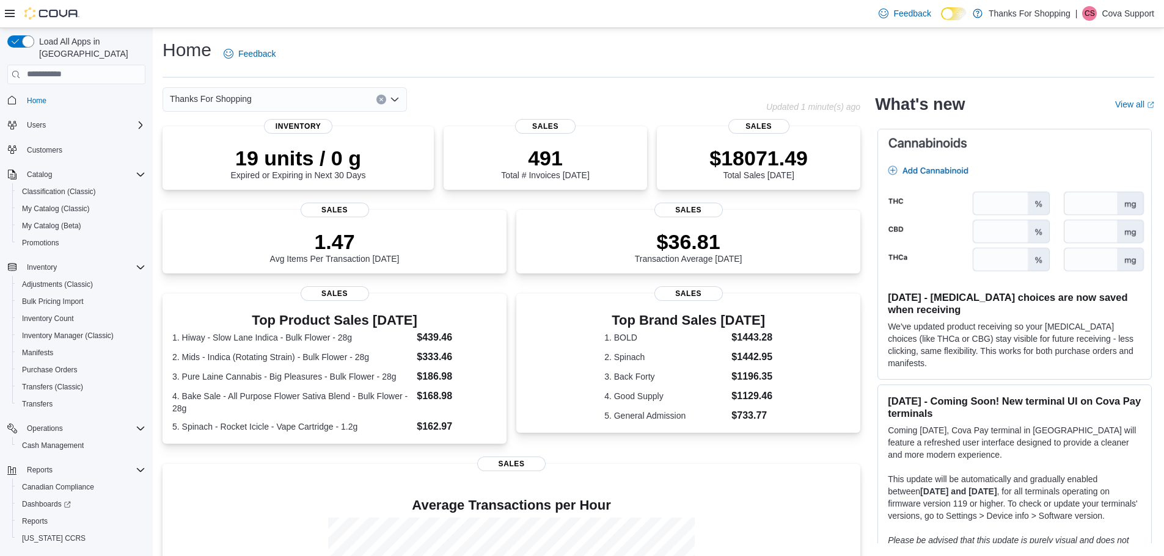
click at [1138, 18] on p "Cova Support" at bounding box center [1127, 13] width 53 height 15
click at [1086, 116] on span "Sign Out" at bounding box center [1074, 119] width 33 height 12
